Goal: Information Seeking & Learning: Find specific page/section

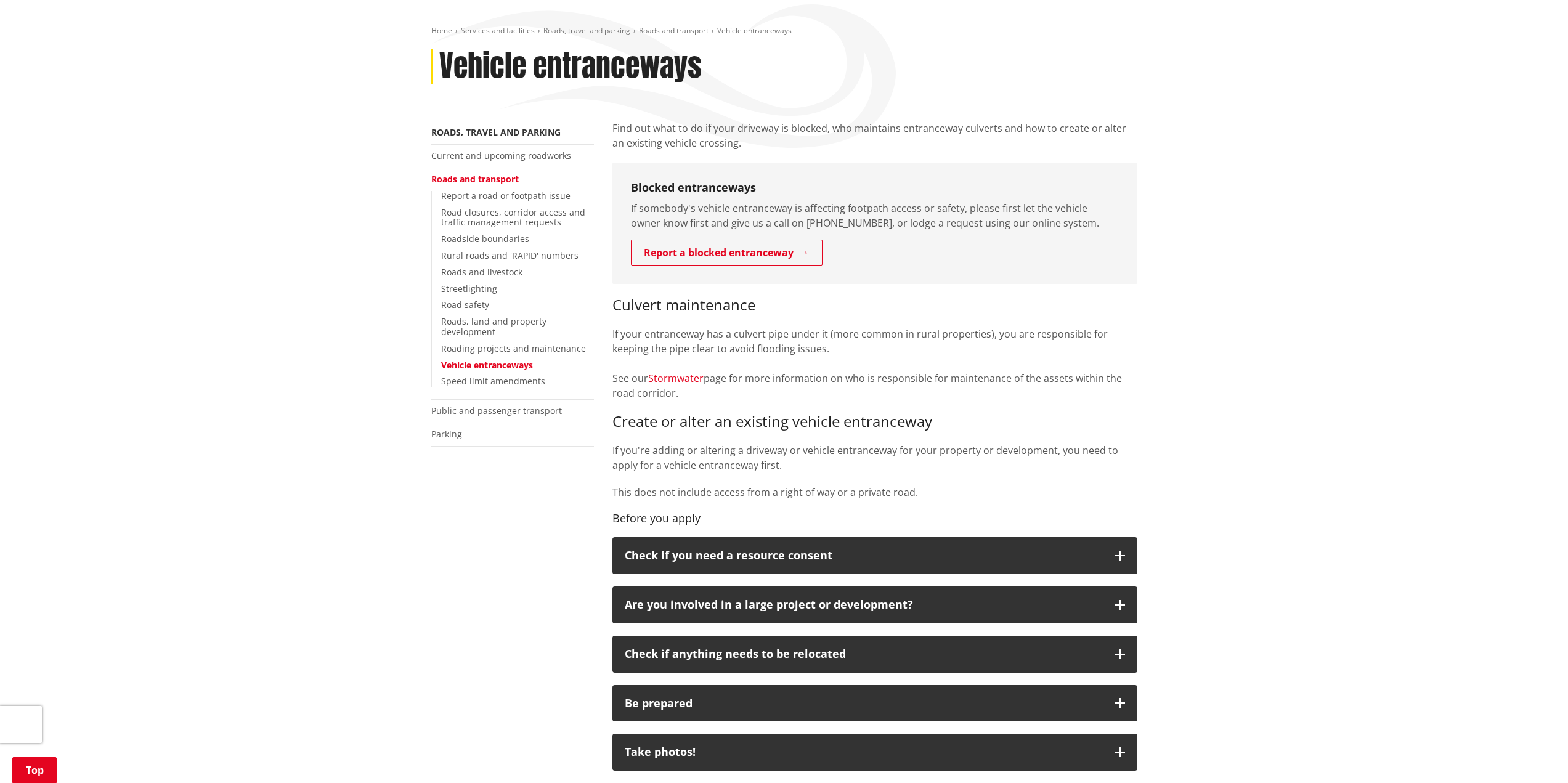
scroll to position [165, 0]
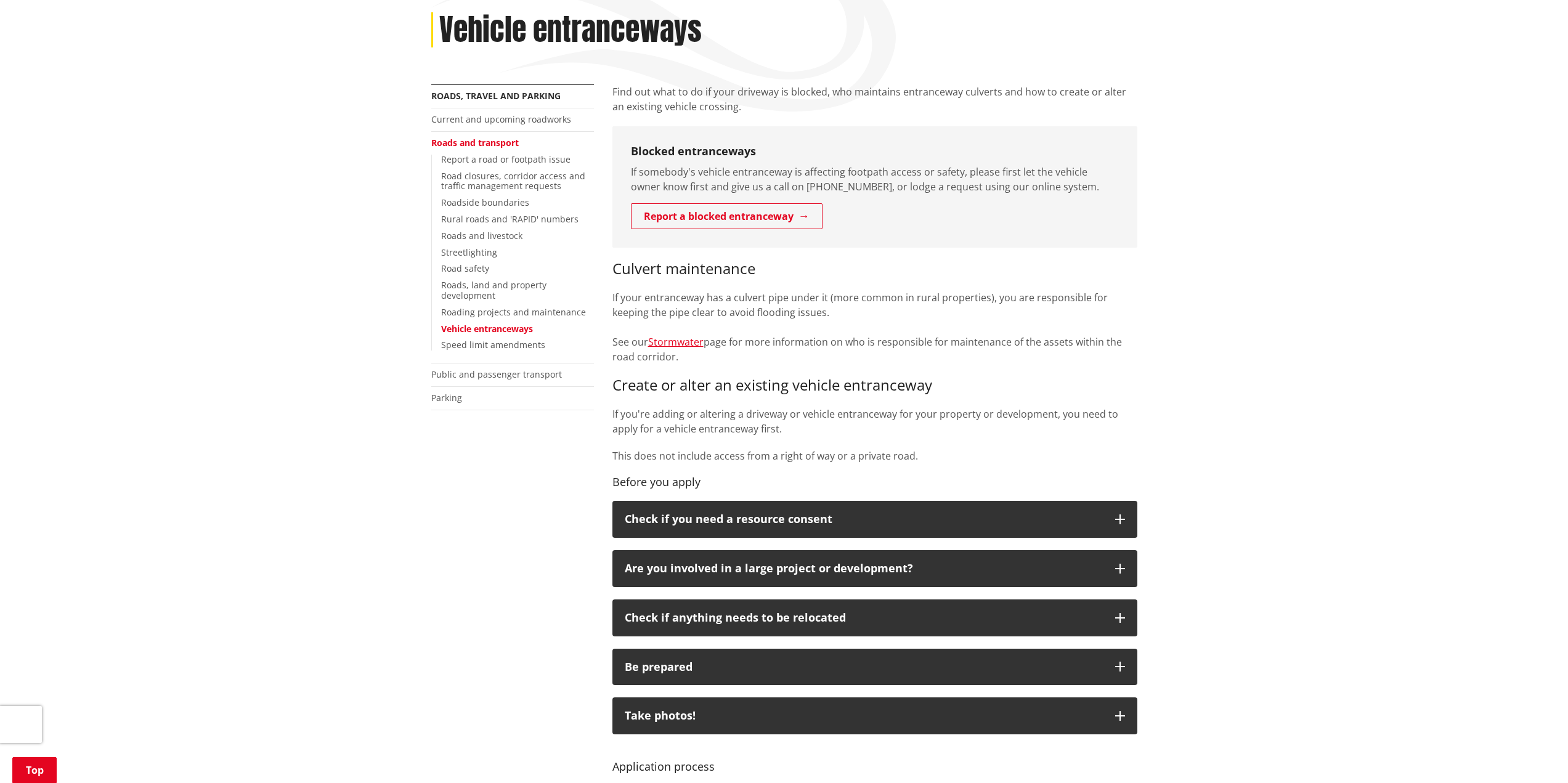
click at [480, 330] on link "Vehicle entranceways" at bounding box center [487, 329] width 92 height 12
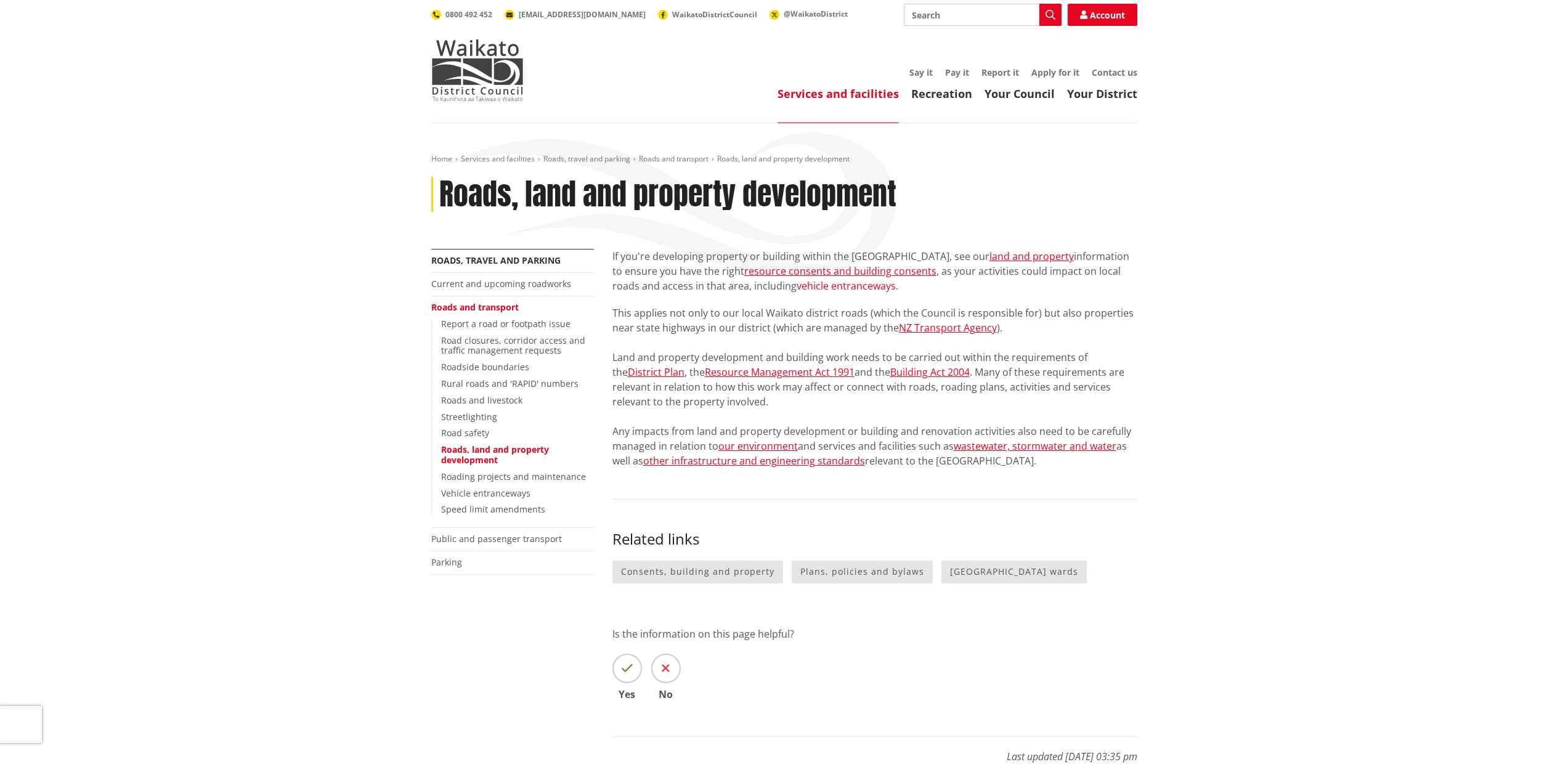
click at [832, 289] on link "vehicle entranceways" at bounding box center [846, 286] width 99 height 14
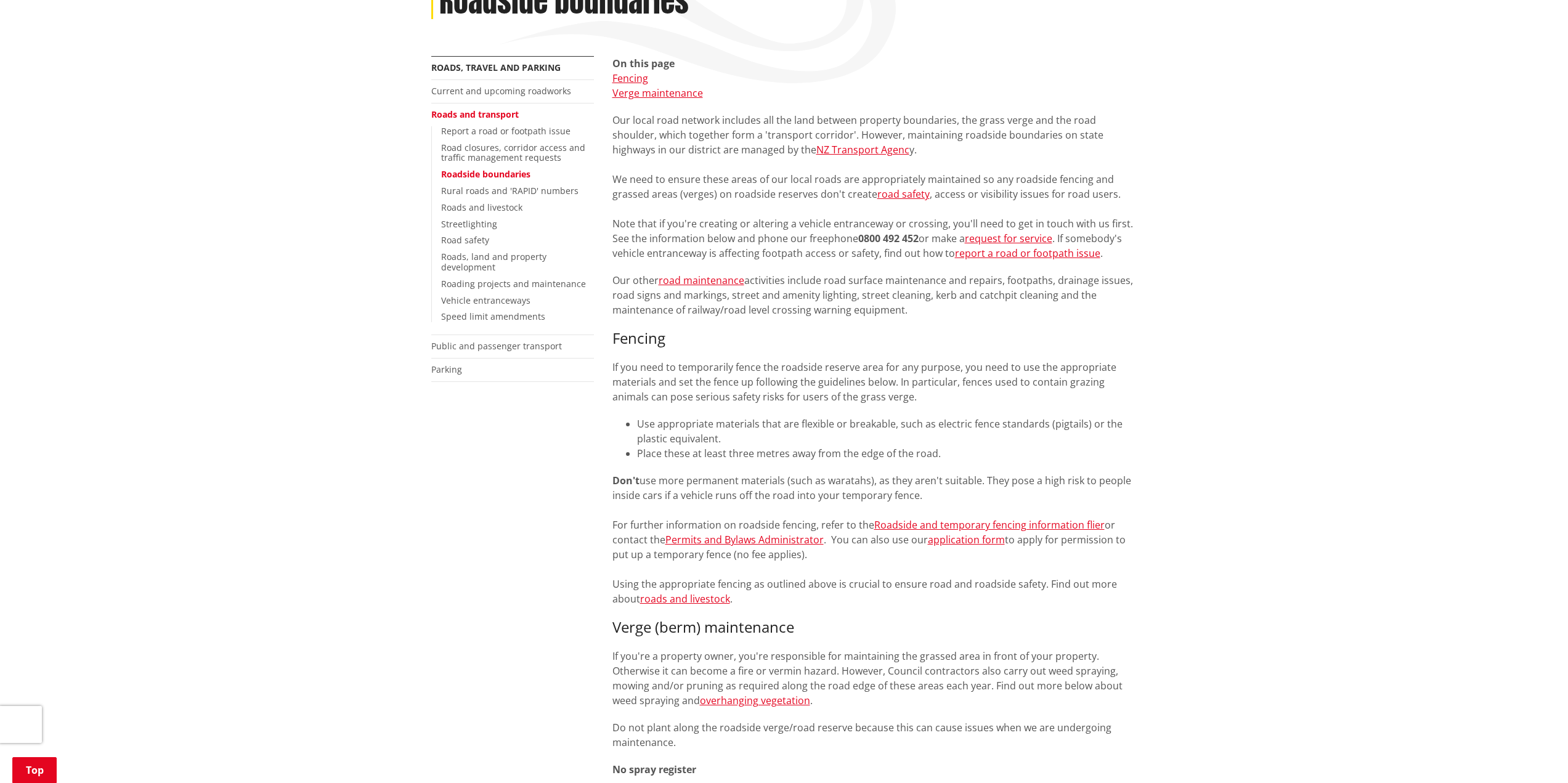
scroll to position [165, 0]
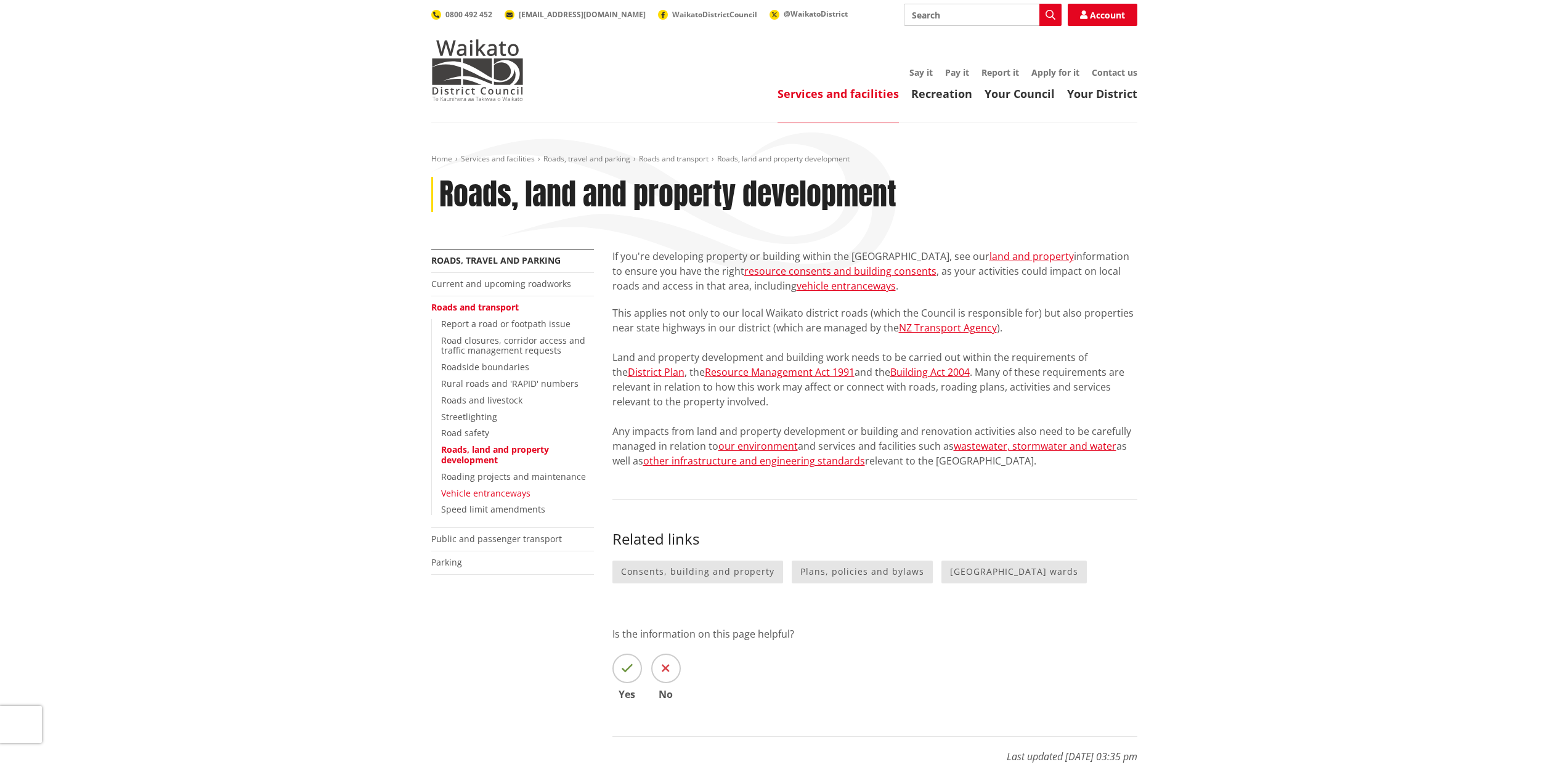
click at [492, 492] on link "Vehicle entranceways" at bounding box center [486, 493] width 90 height 12
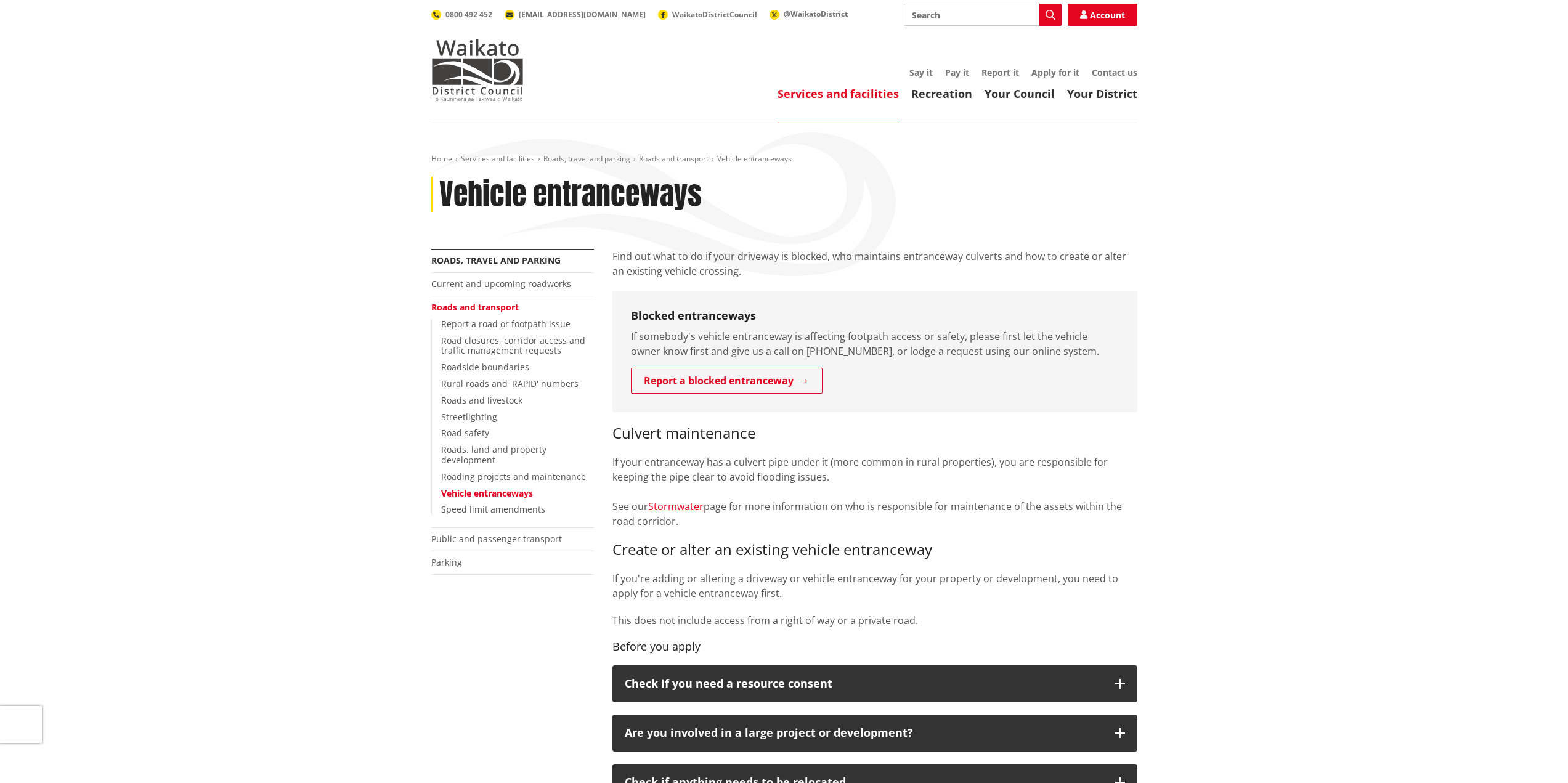
click at [935, 12] on input "Search" at bounding box center [983, 15] width 157 height 22
type input "tsg-e3"
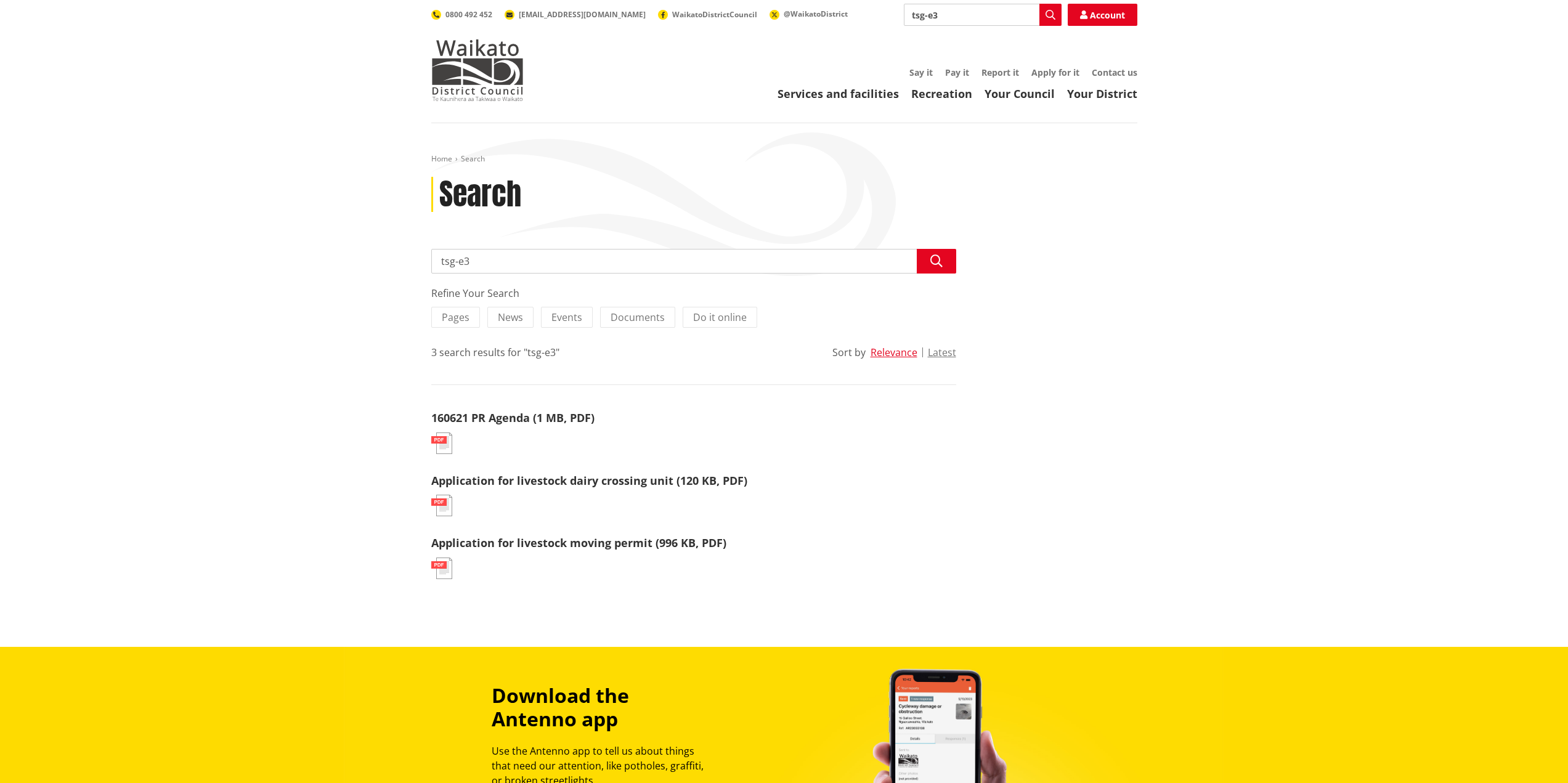
drag, startPoint x: 510, startPoint y: 255, endPoint x: 377, endPoint y: 259, distance: 133.1
click at [377, 259] on div "Home Search Search Search tsg-e3 Search Refine Your Search Pages News Events Do…" at bounding box center [784, 385] width 1568 height 524
type input "new rural vehicle entrance diagram"
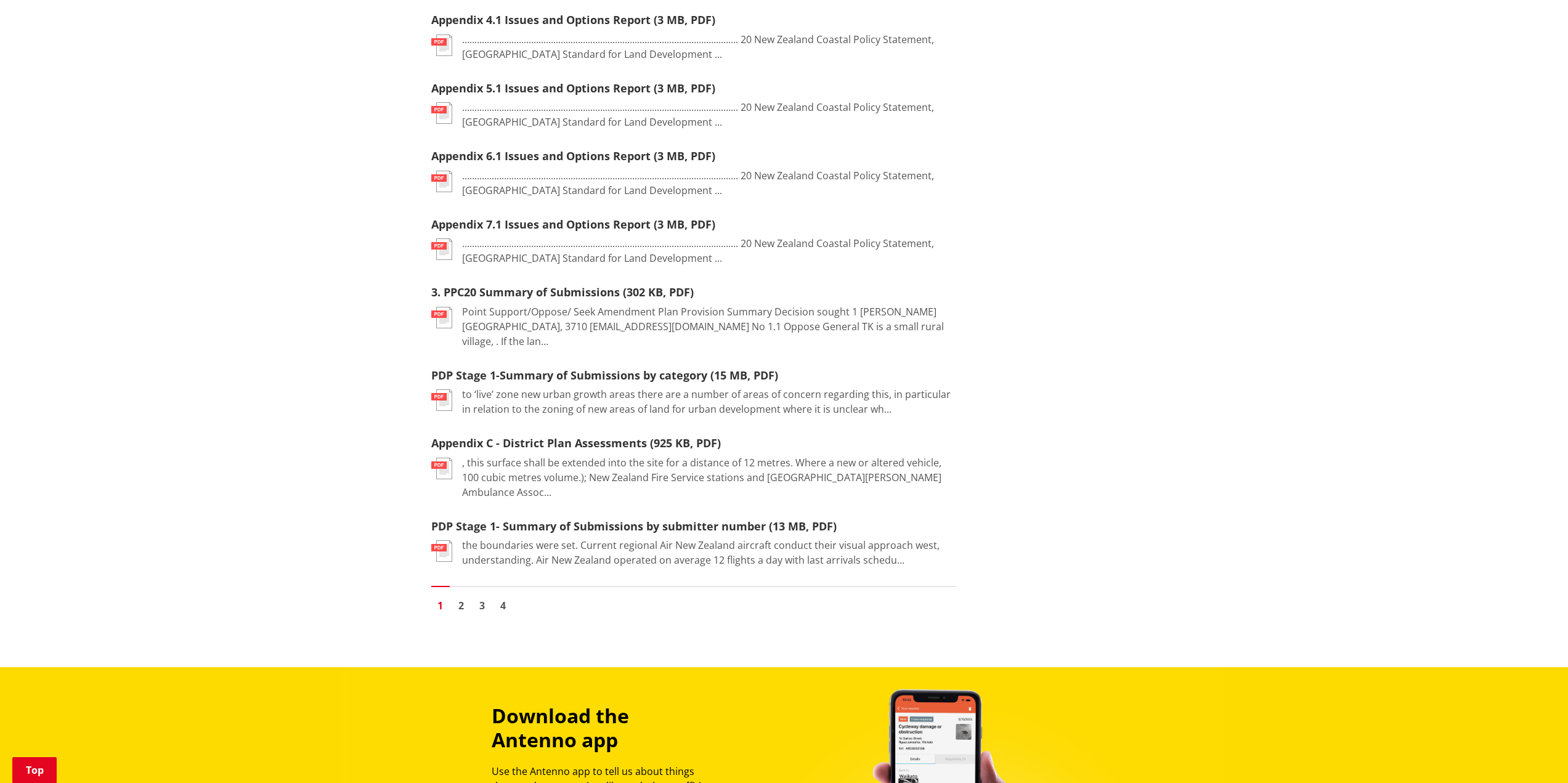
scroll to position [1314, 0]
